Goal: Find specific page/section: Find specific page/section

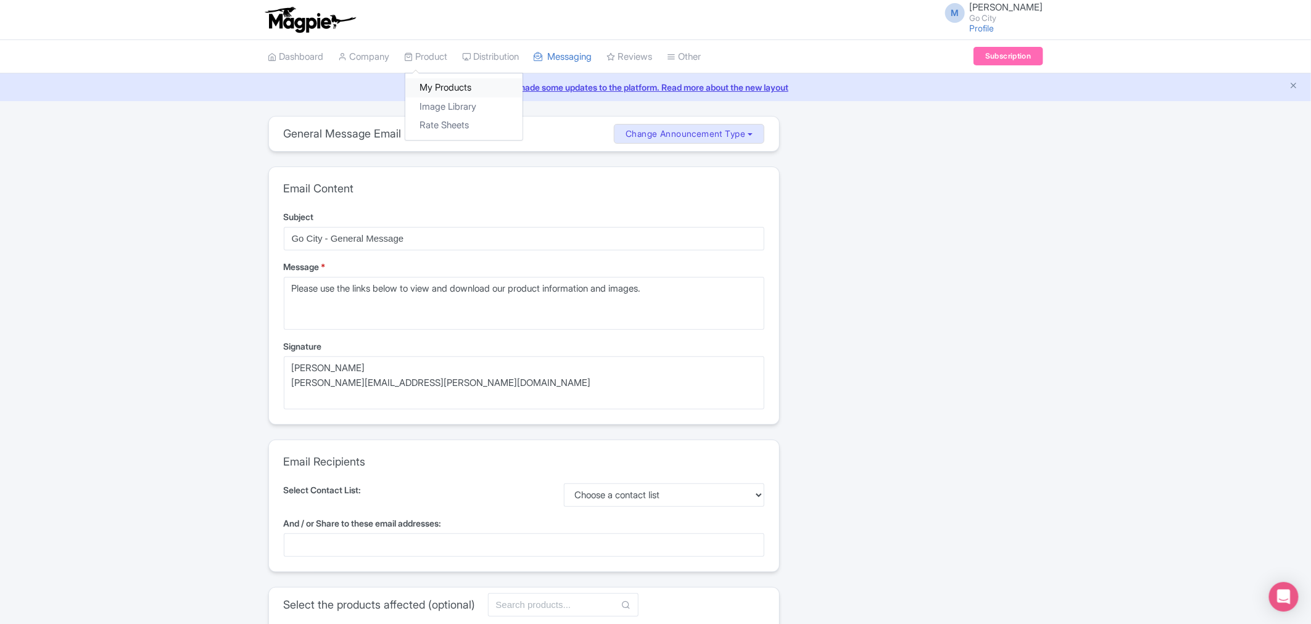
click at [440, 86] on link "My Products" at bounding box center [463, 87] width 117 height 19
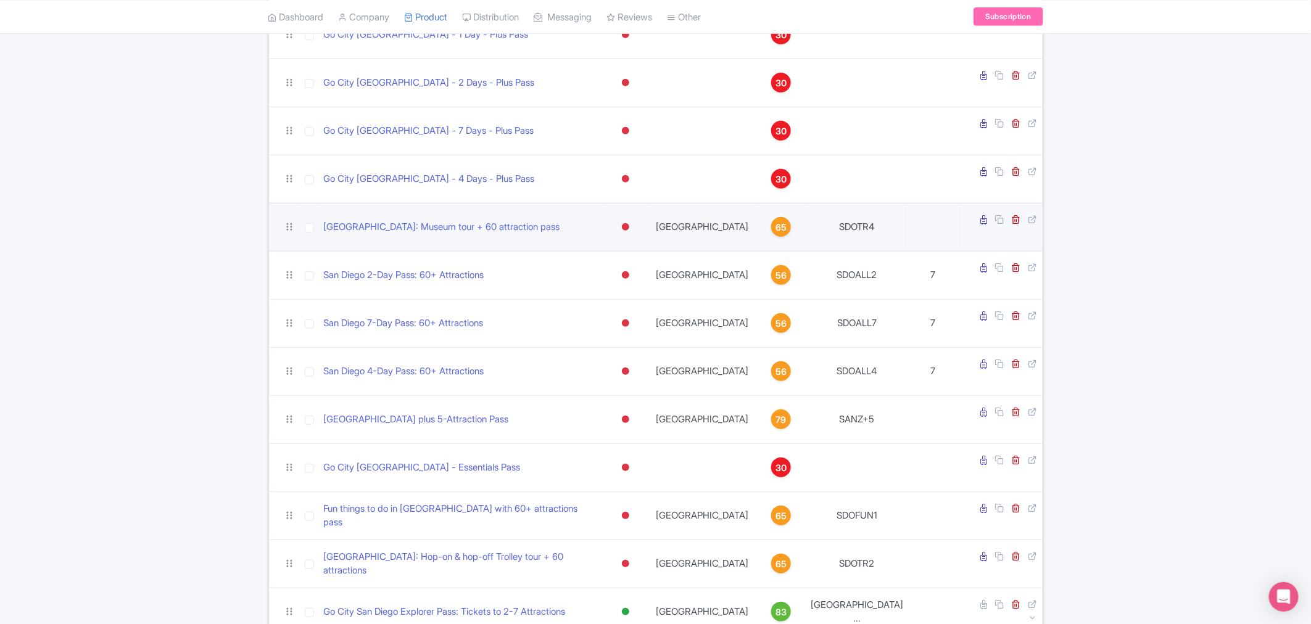
scroll to position [479, 0]
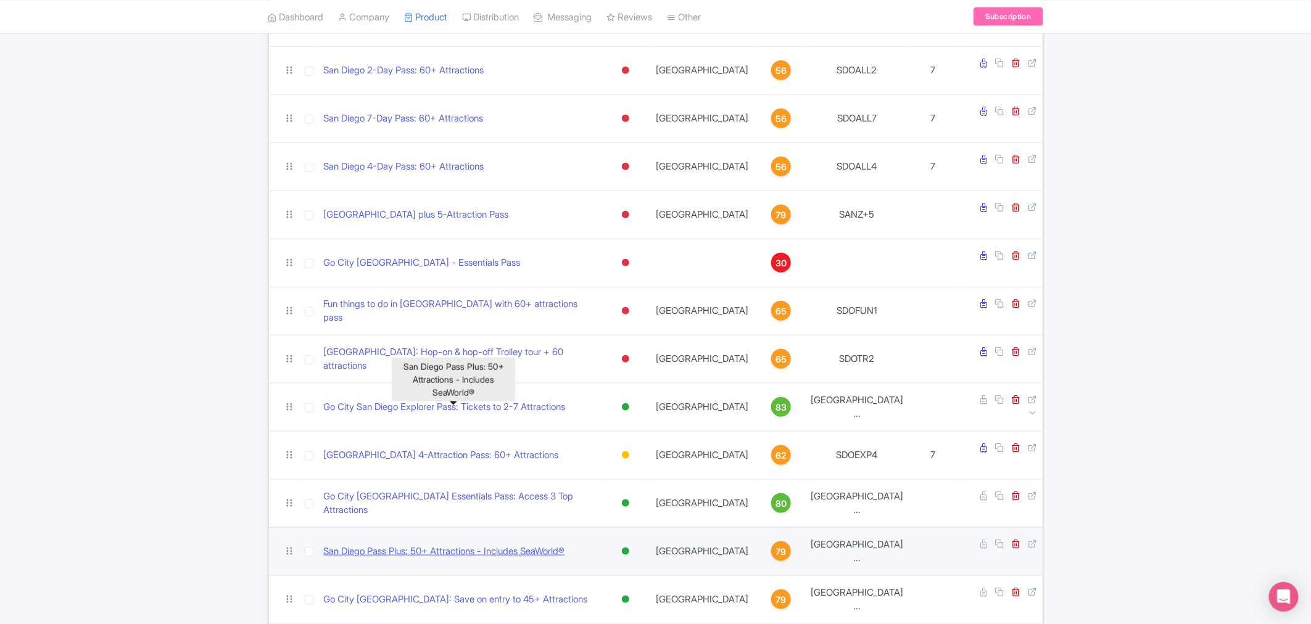
type input "san diego"
click at [434, 545] on link "San Diego Pass Plus: 50+ Attractions - Includes SeaWorld®" at bounding box center [444, 552] width 241 height 14
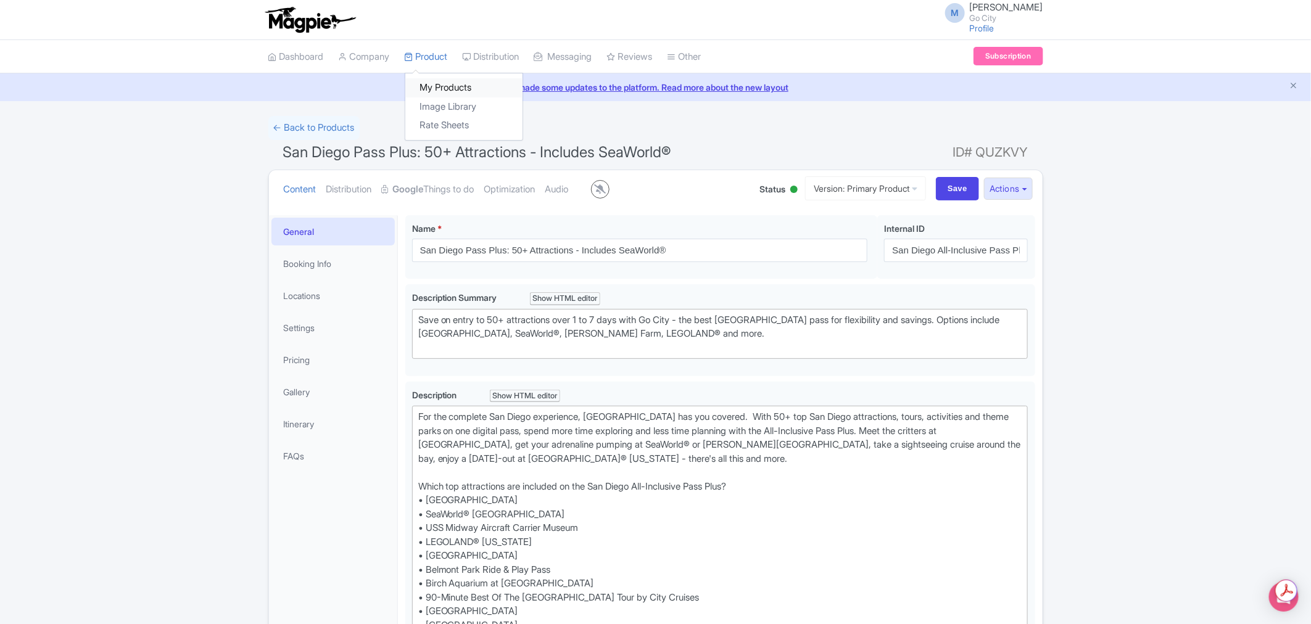
click at [435, 85] on link "My Products" at bounding box center [463, 87] width 117 height 19
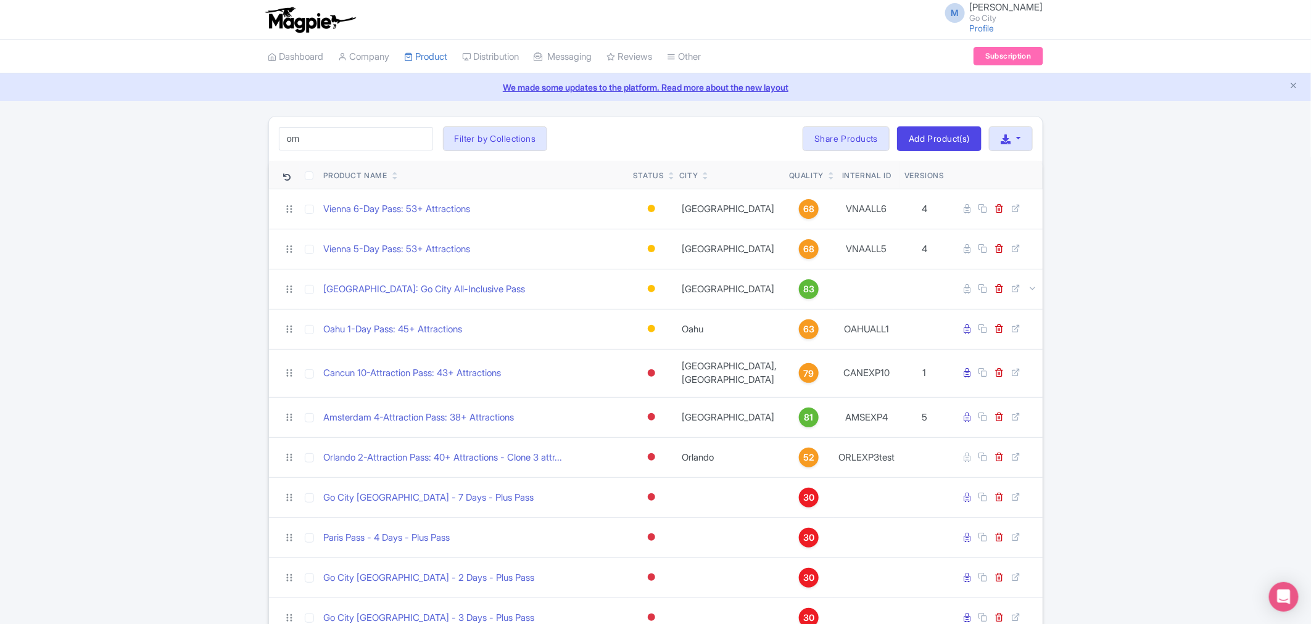
type input "o"
type input "rome explorer"
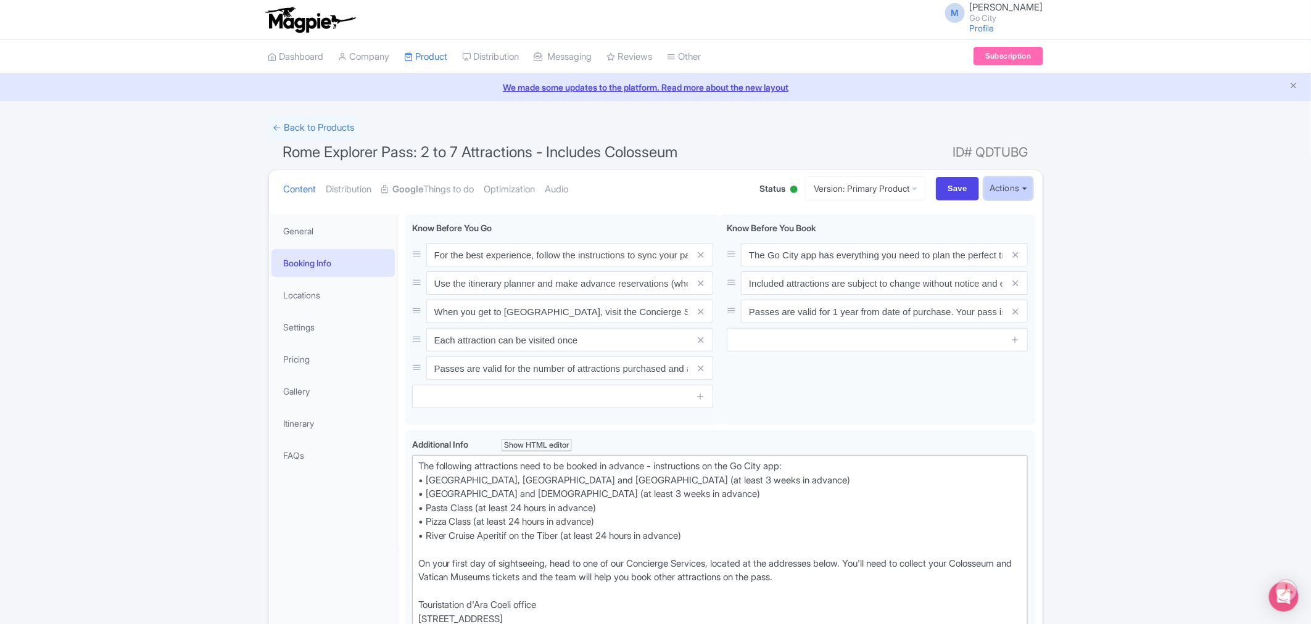
click at [1015, 185] on button "Actions" at bounding box center [1008, 188] width 49 height 23
click at [880, 241] on link "Industry Partner View" at bounding box center [868, 242] width 118 height 19
click at [341, 127] on link "← Back to Products" at bounding box center [313, 128] width 91 height 24
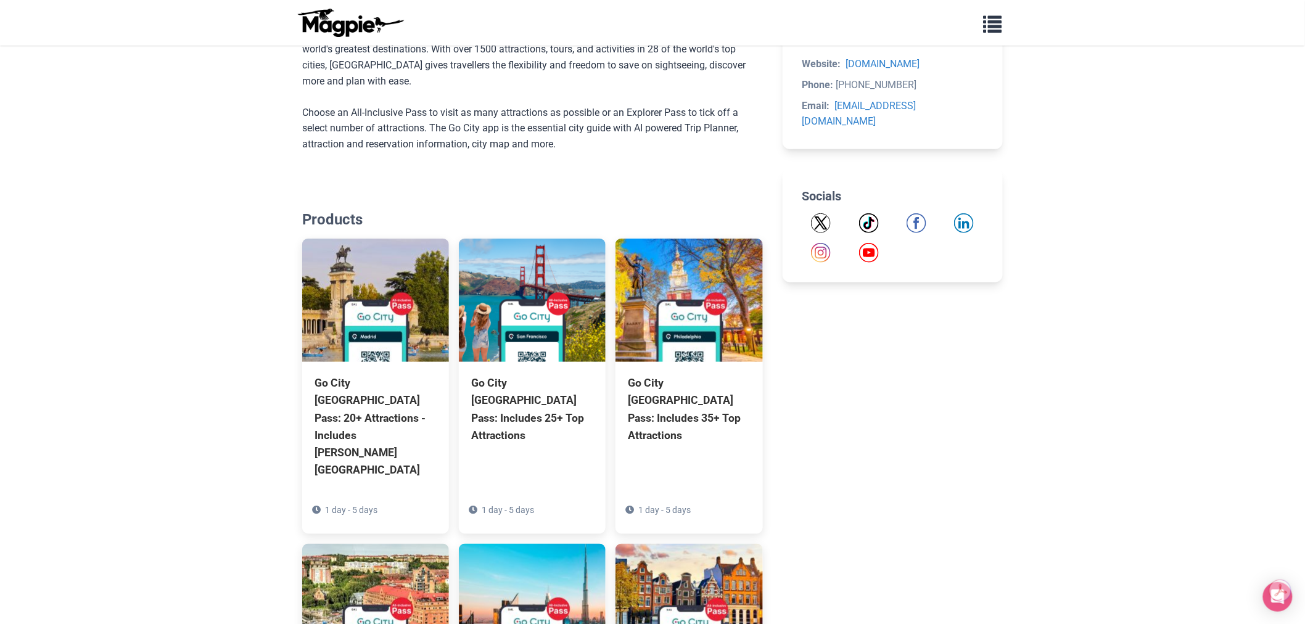
scroll to position [548, 0]
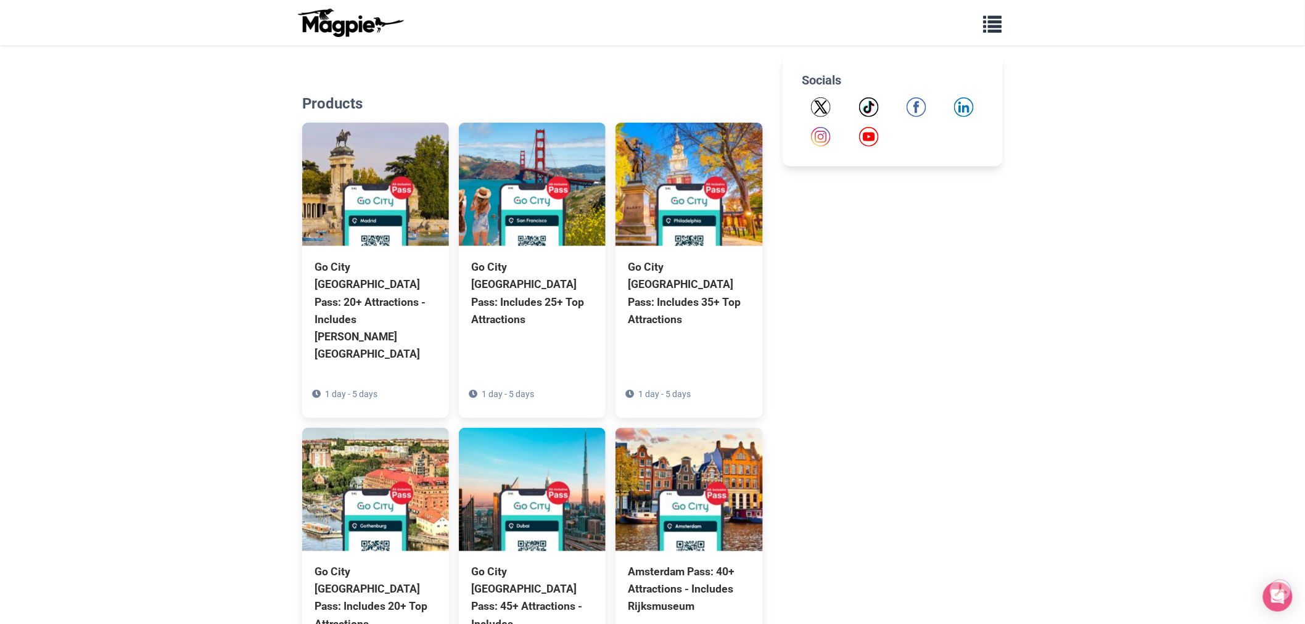
click at [213, 334] on body "Problems we solve Products Content Management and Distribution Magpie for Resel…" at bounding box center [652, 194] width 1305 height 1485
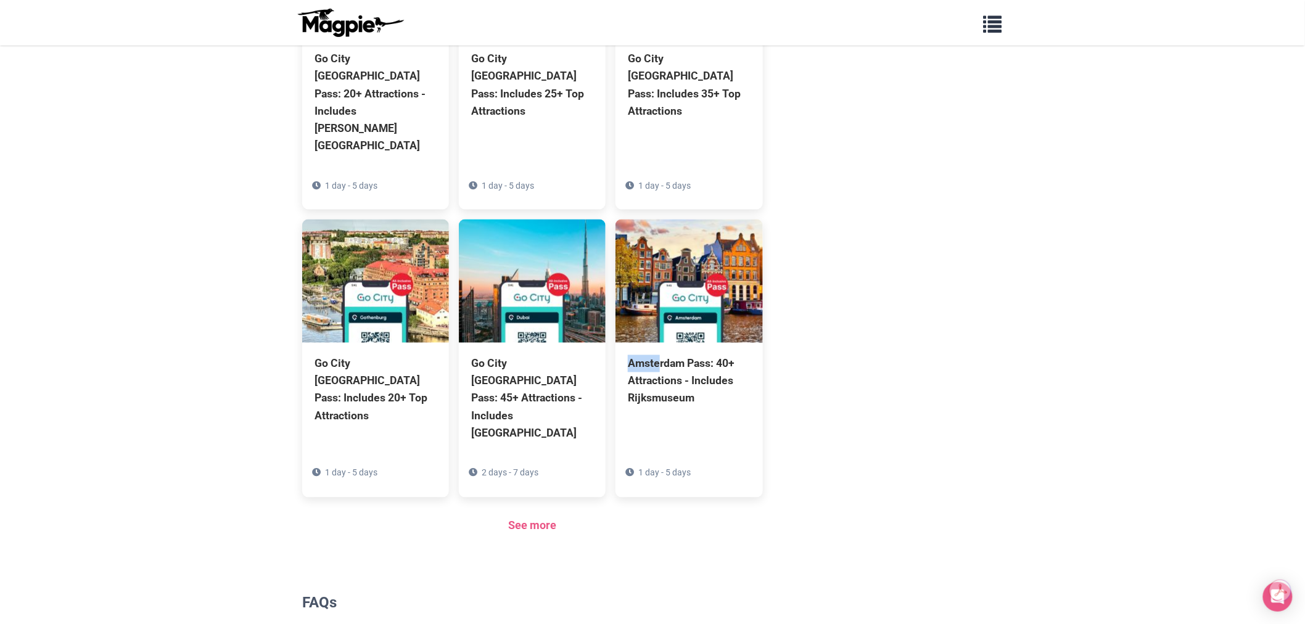
scroll to position [791, 0]
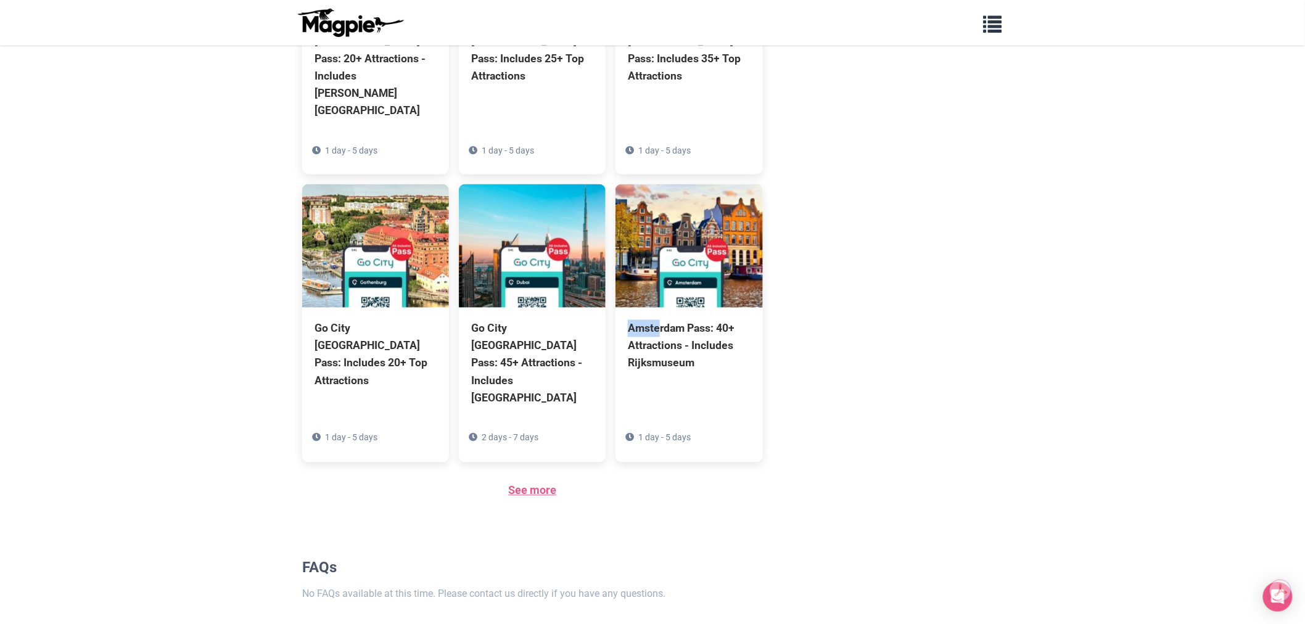
click at [531, 484] on link "See more" at bounding box center [532, 490] width 48 height 13
click at [509, 484] on link "See more" at bounding box center [532, 490] width 48 height 13
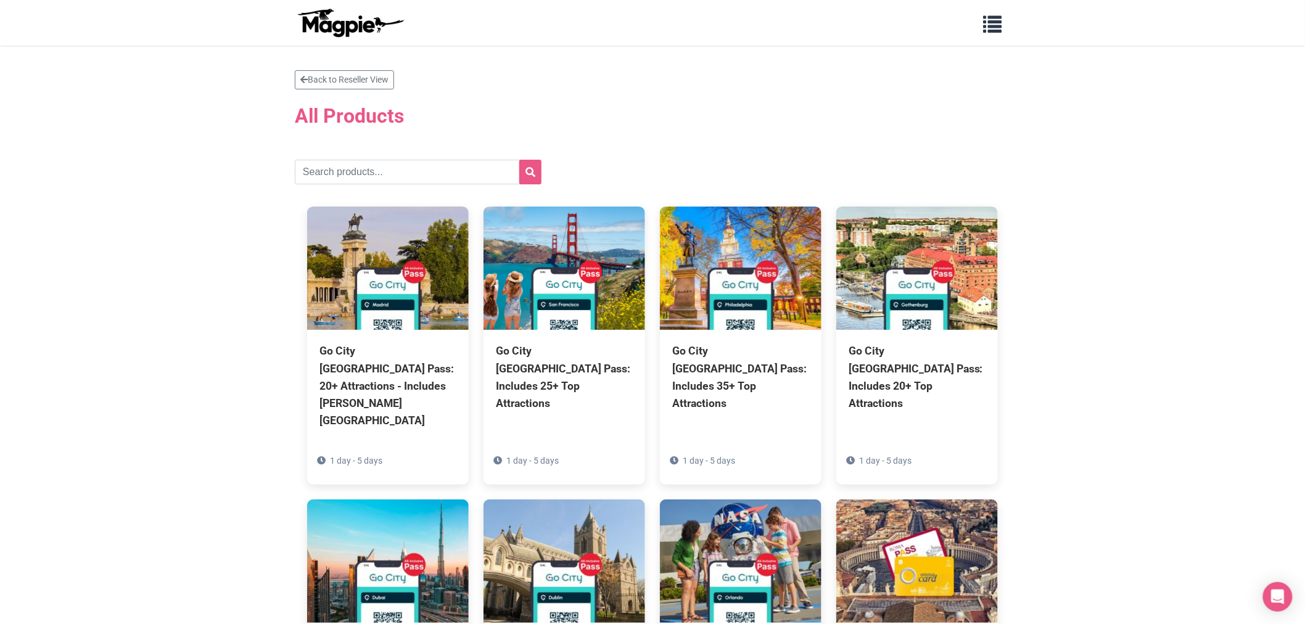
click at [318, 176] on input "text" at bounding box center [418, 172] width 247 height 25
click at [347, 171] on input "text" at bounding box center [418, 172] width 247 height 25
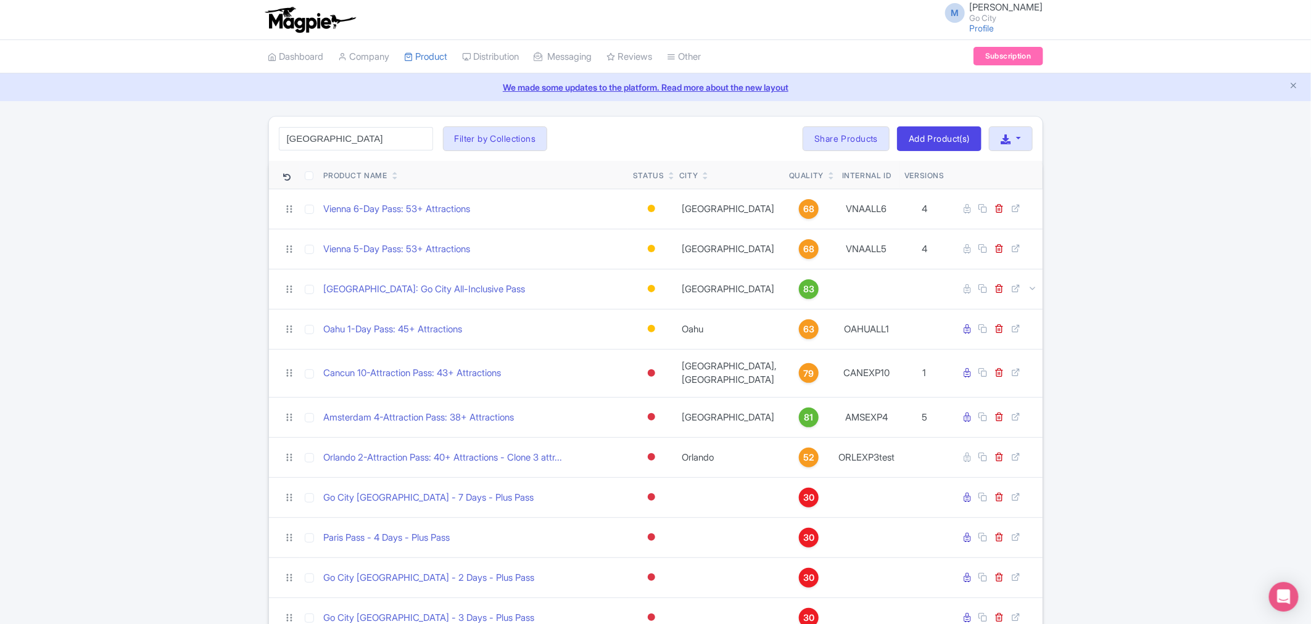
type input "[GEOGRAPHIC_DATA]"
click button "Search" at bounding box center [0, 0] width 0 height 0
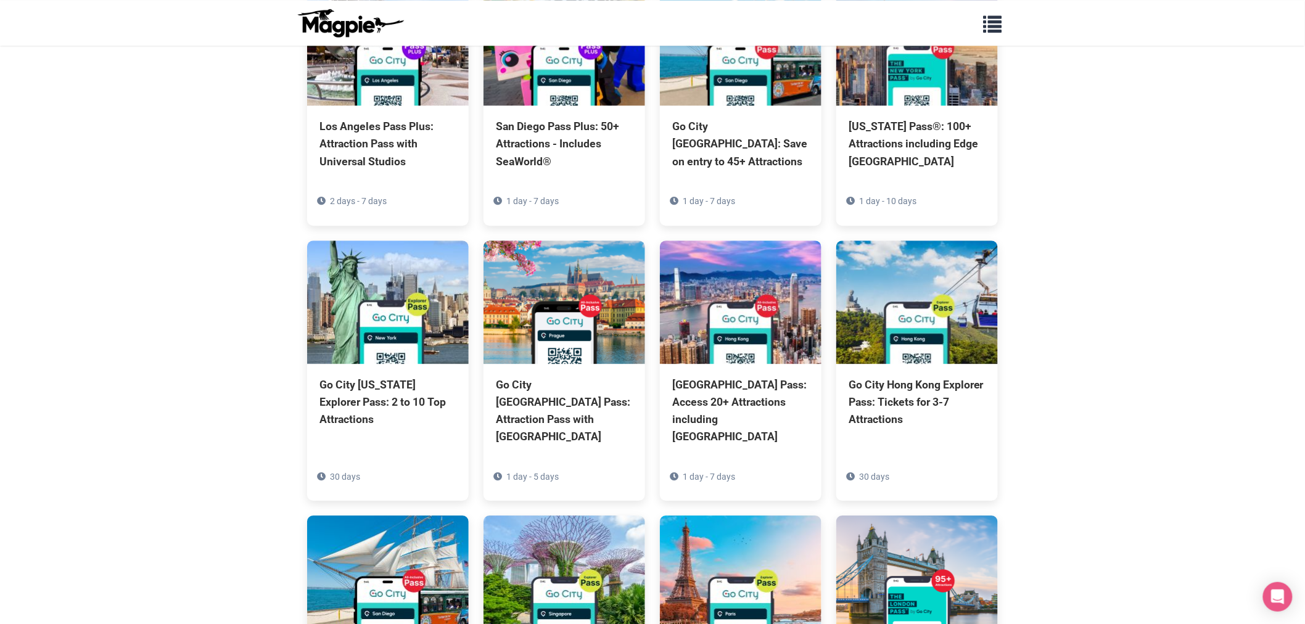
scroll to position [3529, 0]
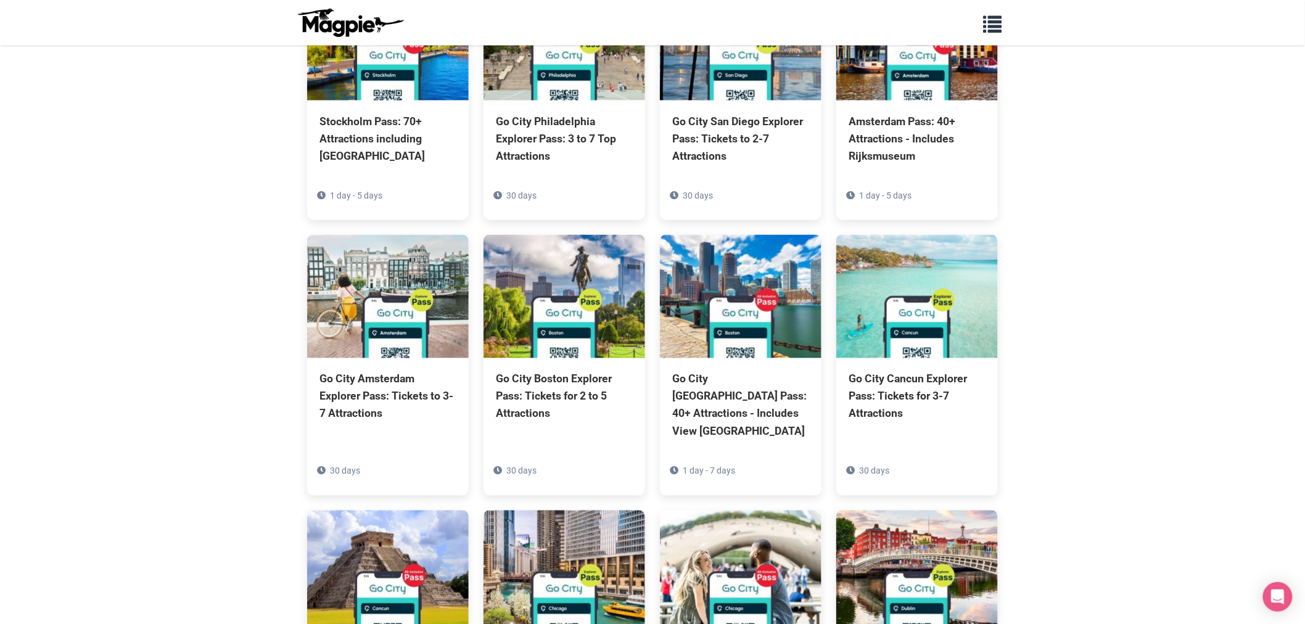
scroll to position [0, 0]
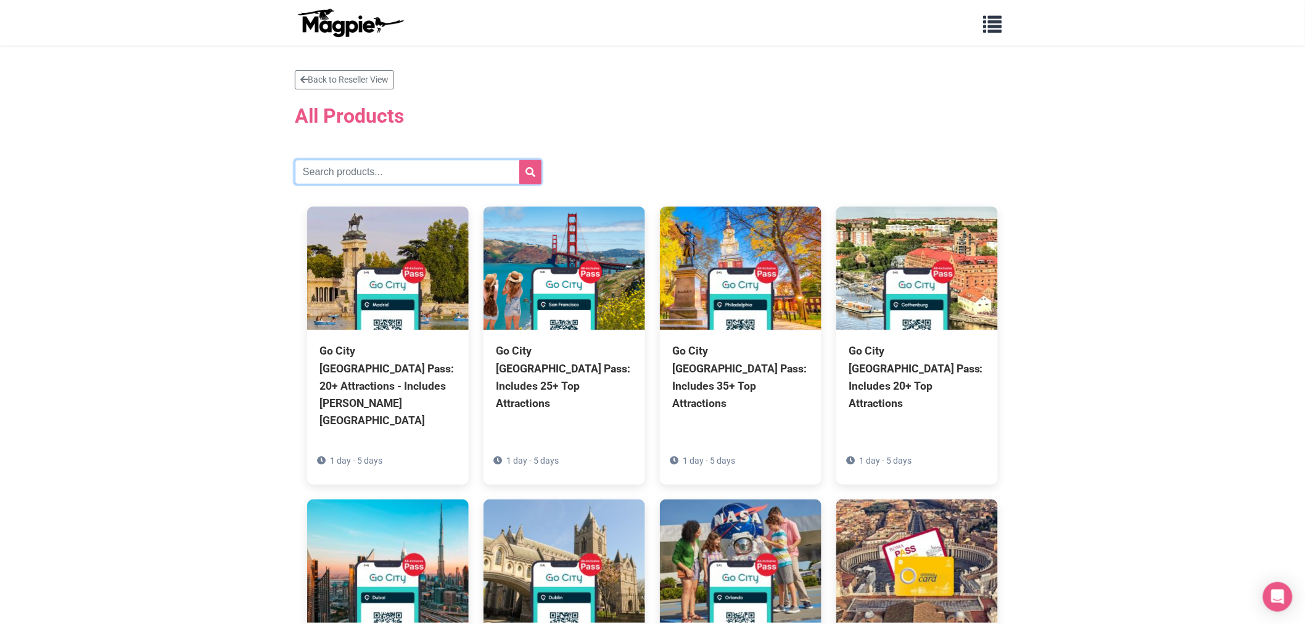
click at [330, 175] on input "text" at bounding box center [418, 172] width 247 height 25
type input "dubai"
click at [519, 160] on button "submit" at bounding box center [530, 172] width 22 height 25
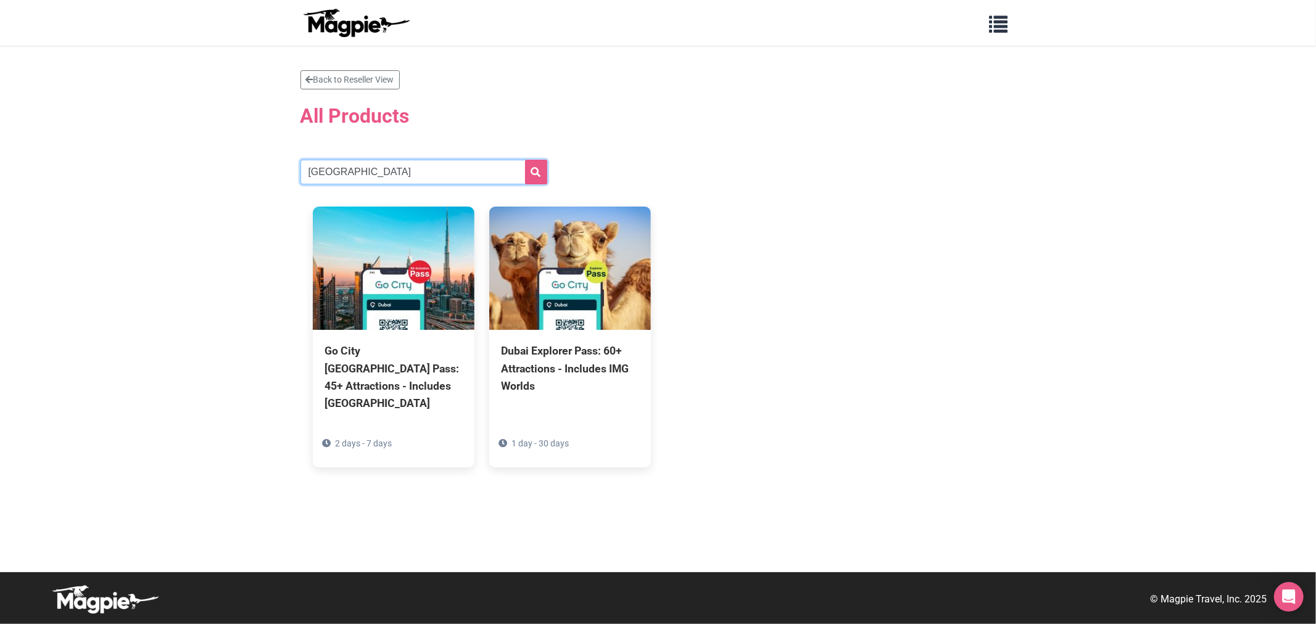
drag, startPoint x: 363, startPoint y: 174, endPoint x: 270, endPoint y: 164, distance: 93.1
click at [270, 164] on section "Back to Reseller View All Products [GEOGRAPHIC_DATA] Go City [GEOGRAPHIC_DATA] …" at bounding box center [658, 309] width 1316 height 527
click at [325, 75] on link "Back to Reseller View" at bounding box center [349, 79] width 99 height 19
